Goal: Understand process/instructions: Learn about a topic

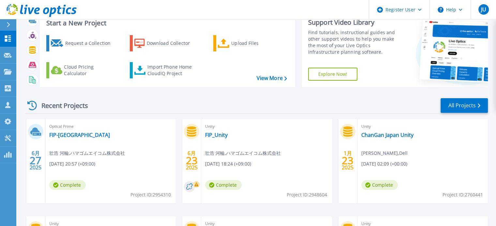
scroll to position [33, 0]
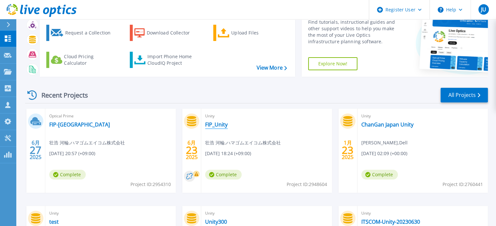
click at [212, 124] on link "FIP_Unity" at bounding box center [216, 125] width 22 height 7
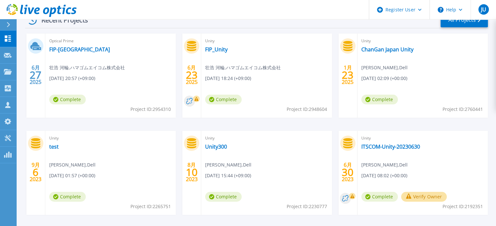
scroll to position [69, 0]
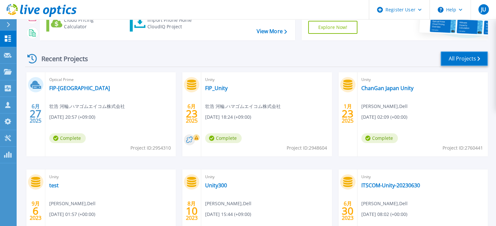
click at [461, 59] on link "All Projects" at bounding box center [463, 58] width 47 height 15
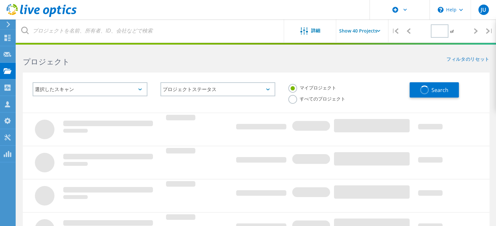
type input "1"
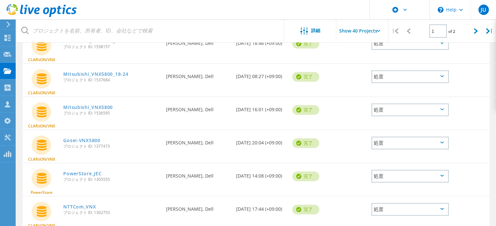
scroll to position [749, 0]
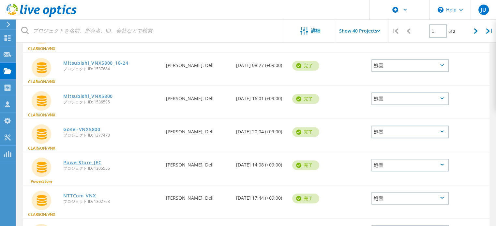
click at [87, 161] on link "PowerStore_JEC" at bounding box center [82, 163] width 38 height 5
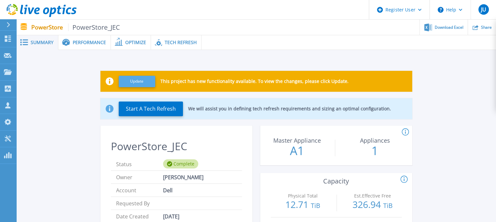
click at [143, 80] on button "Update" at bounding box center [137, 81] width 36 height 11
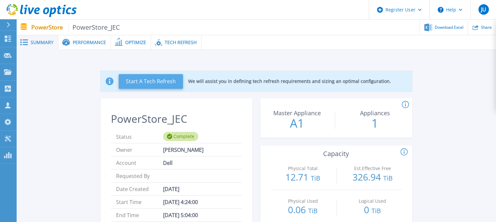
click at [170, 82] on button "Start A Tech Refresh" at bounding box center [151, 81] width 64 height 15
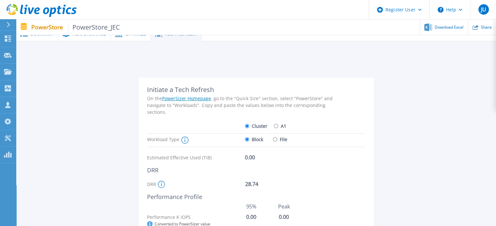
scroll to position [65, 0]
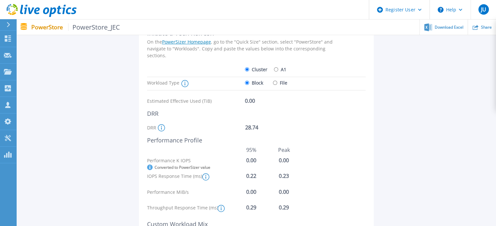
click at [275, 82] on input "File" at bounding box center [275, 83] width 4 height 4
radio input "true"
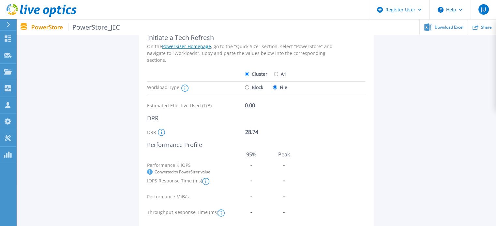
scroll to position [55, 0]
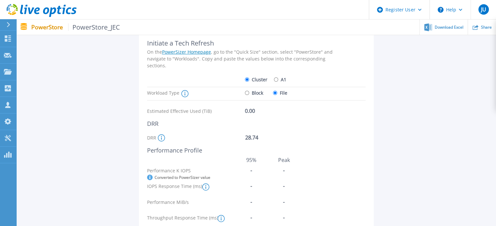
click at [247, 91] on input "Block" at bounding box center [247, 93] width 4 height 4
radio input "true"
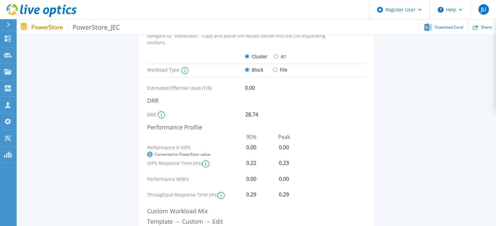
scroll to position [88, 0]
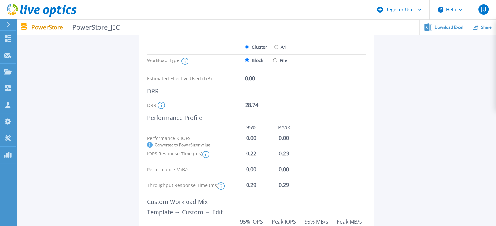
click at [126, 112] on div "Initiate a Tech Refresh On the PowerSizer Homepage , go to the "Quick Size" sec…" at bounding box center [256, 145] width 460 height 314
click at [161, 105] on icon at bounding box center [161, 105] width 1 height 4
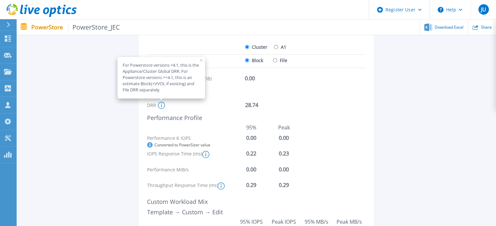
click at [390, 107] on div "Initiate a Tech Refresh On the PowerSizer Homepage , go to the "Quick Size" sec…" at bounding box center [256, 145] width 460 height 314
drag, startPoint x: 339, startPoint y: 101, endPoint x: 272, endPoint y: 74, distance: 72.2
click at [338, 101] on div "DRR For Powerstore versions <4.1, this is the Appliance/Cluster Global DRR. For…" at bounding box center [243, 105] width 192 height 11
click at [200, 60] on icon at bounding box center [201, 60] width 3 height 3
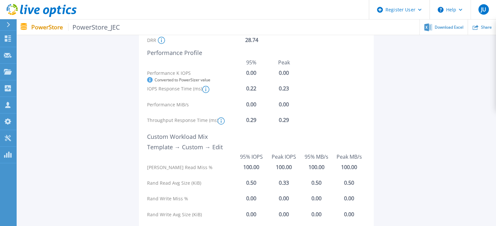
scroll to position [185, 0]
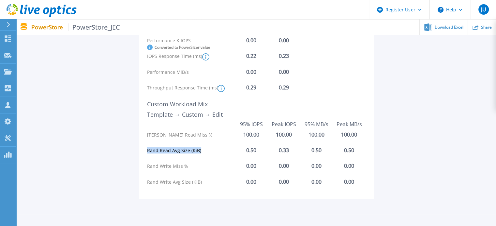
drag, startPoint x: 205, startPoint y: 151, endPoint x: 145, endPoint y: 151, distance: 60.0
click at [145, 151] on div "Initiate a Tech Refresh On the PowerSizer Homepage , go to the "Quick Size" sec…" at bounding box center [256, 50] width 235 height 299
drag, startPoint x: 188, startPoint y: 182, endPoint x: 119, endPoint y: 182, distance: 69.4
click at [119, 182] on div "Initiate a Tech Refresh On the PowerSizer Homepage , go to the "Quick Size" sec…" at bounding box center [256, 48] width 460 height 314
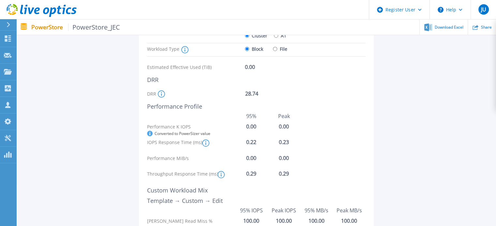
scroll to position [88, 0]
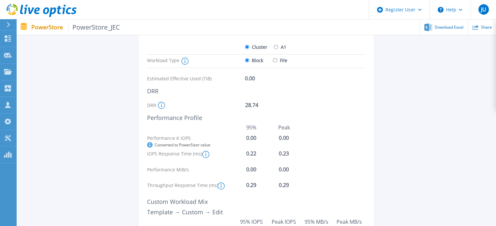
click at [220, 186] on icon at bounding box center [220, 186] width 1 height 4
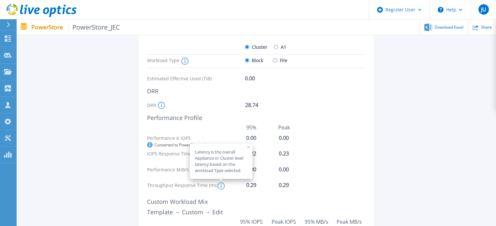
click at [247, 147] on icon at bounding box center [248, 147] width 3 height 3
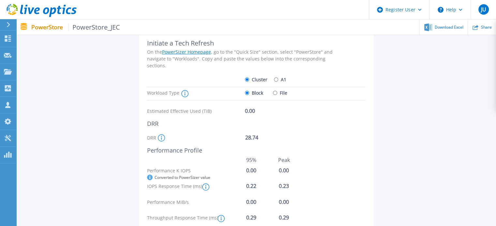
scroll to position [22, 0]
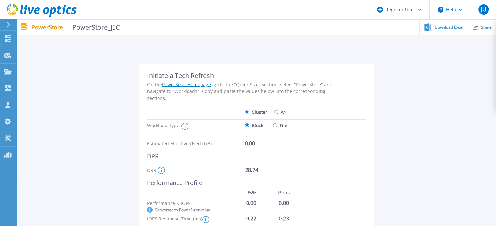
drag, startPoint x: 218, startPoint y: 172, endPoint x: 427, endPoint y: 169, distance: 208.2
click at [427, 169] on div "Initiate a Tech Refresh On the PowerSizer Homepage , go to the "Quick Size" sec…" at bounding box center [256, 210] width 460 height 314
click at [183, 126] on icon at bounding box center [184, 126] width 7 height 7
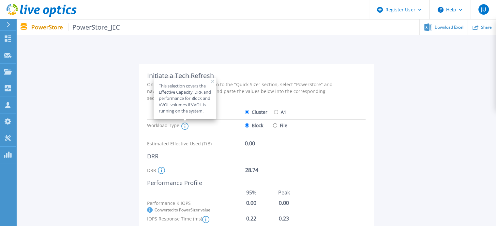
click at [274, 127] on input "File" at bounding box center [275, 125] width 4 height 4
radio input "true"
radio input "false"
click at [334, 135] on div "Initiate a Tech Refresh On the PowerSizer Homepage , go to the "Quick Size" sec…" at bounding box center [243, 213] width 192 height 283
click at [212, 79] on div "This selection covers the Effective Capacity, DRR and performance for Block and…" at bounding box center [184, 99] width 63 height 42
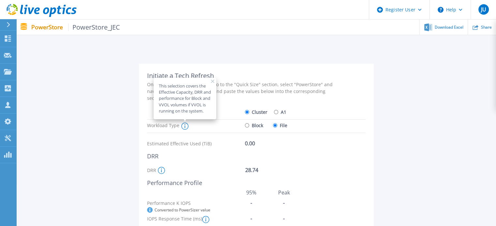
click at [211, 81] on icon at bounding box center [212, 81] width 3 height 3
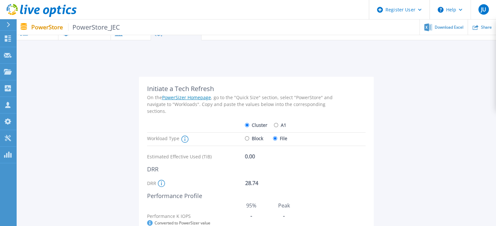
scroll to position [0, 0]
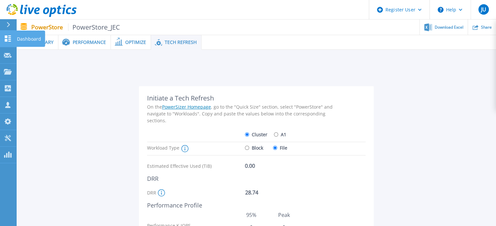
click at [10, 38] on icon at bounding box center [8, 39] width 6 height 6
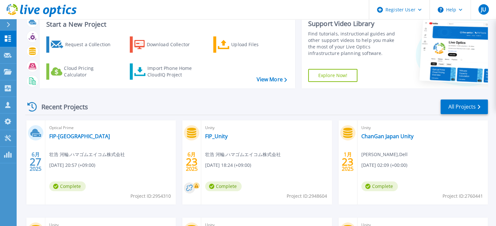
scroll to position [33, 0]
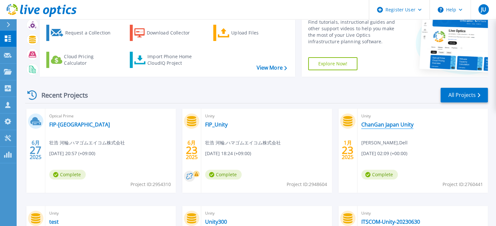
click at [384, 123] on link "ChanGan Japan Unity" at bounding box center [387, 125] width 52 height 7
